Goal: Transaction & Acquisition: Purchase product/service

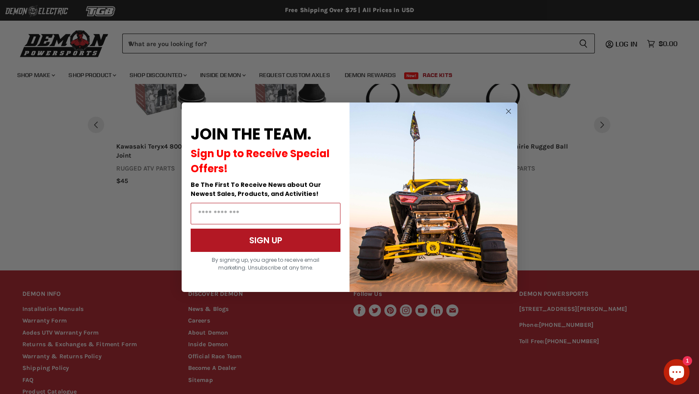
scroll to position [447, 0]
